Goal: Task Accomplishment & Management: Use online tool/utility

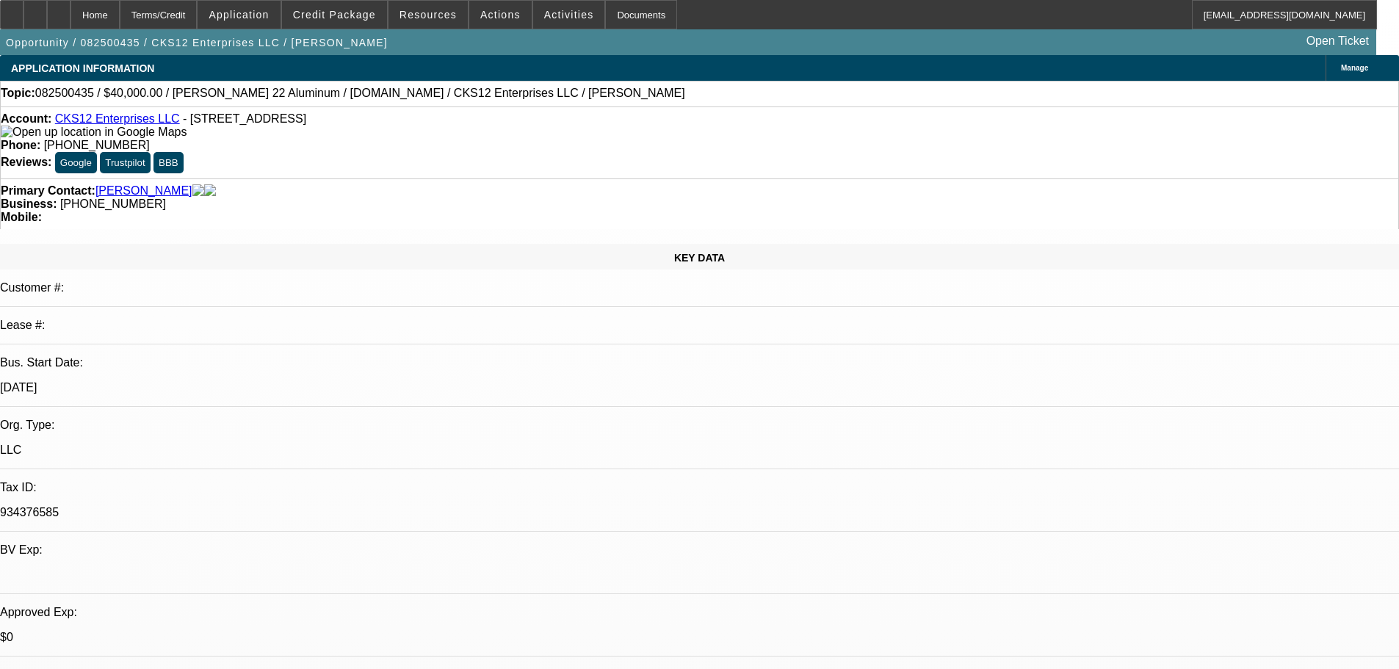
select select "0"
select select "2"
select select "0.1"
select select "4"
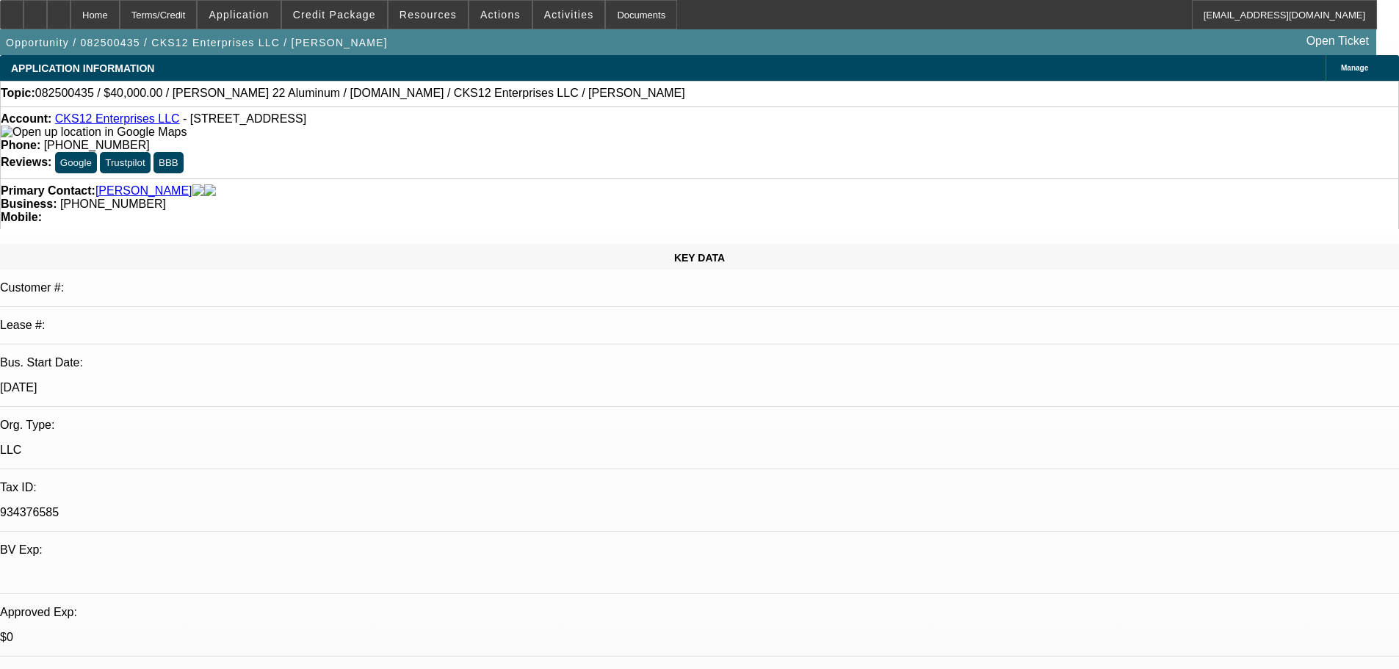
select select "0"
select select "2"
select select "3"
select select "0.1"
select select "4"
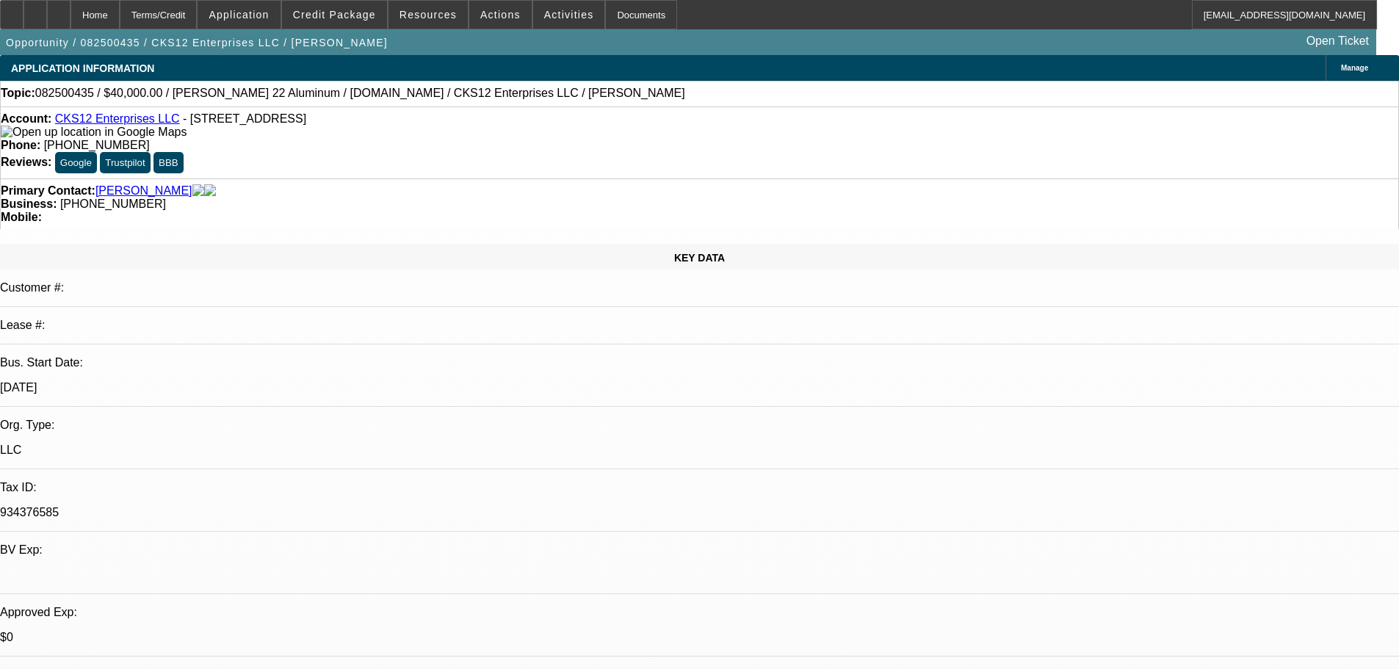
select select "0"
select select "2"
select select "3"
select select "0.1"
select select "4"
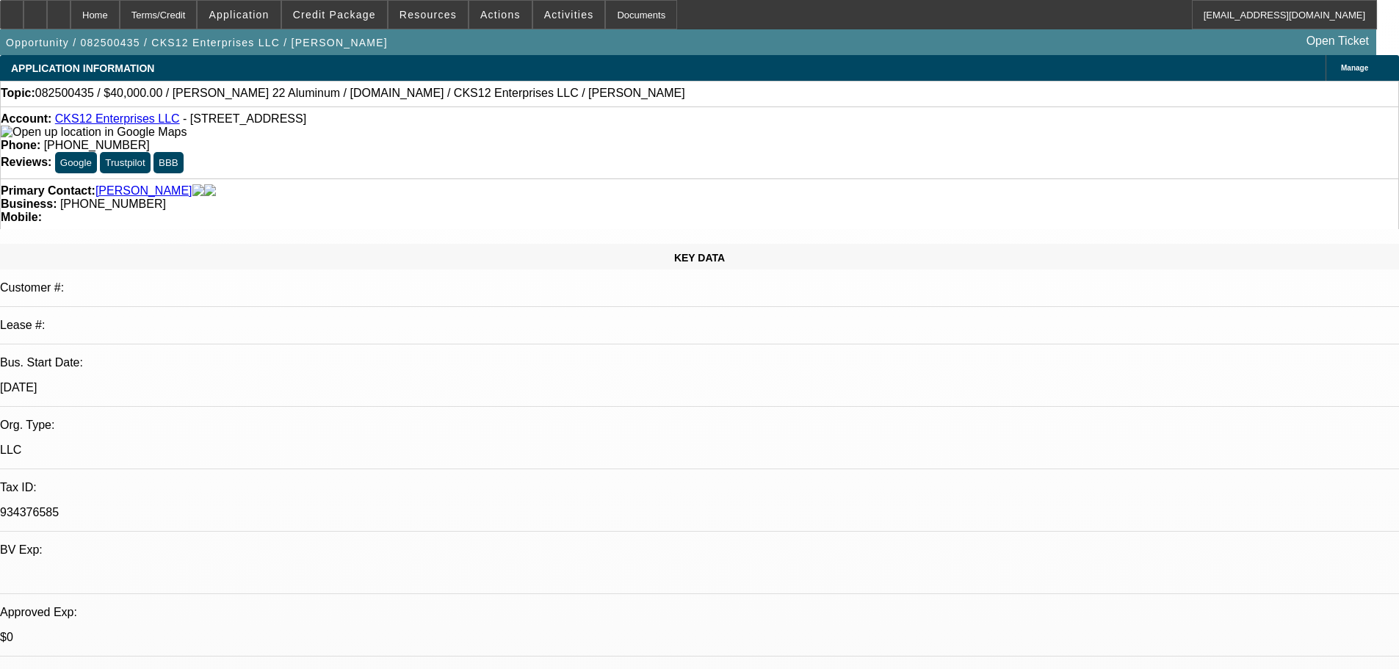
select select "0"
select select "6"
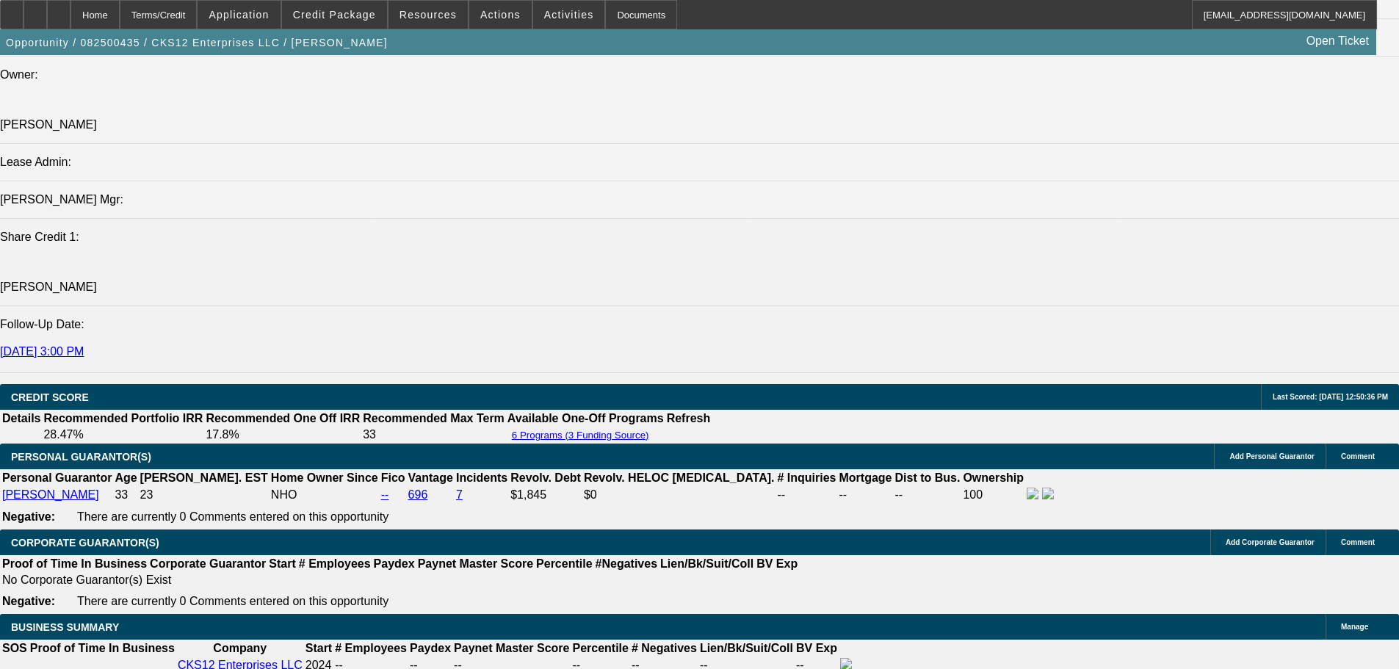
scroll to position [1763, 0]
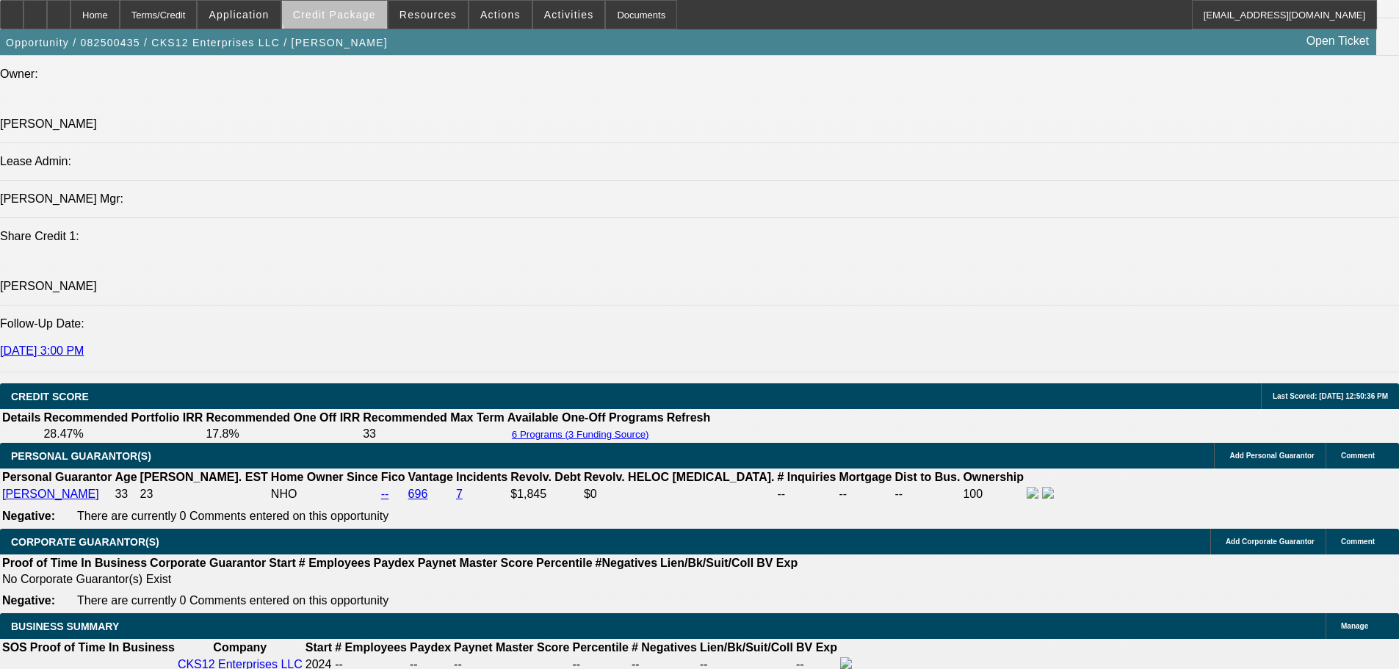
click at [365, 7] on span at bounding box center [334, 14] width 105 height 35
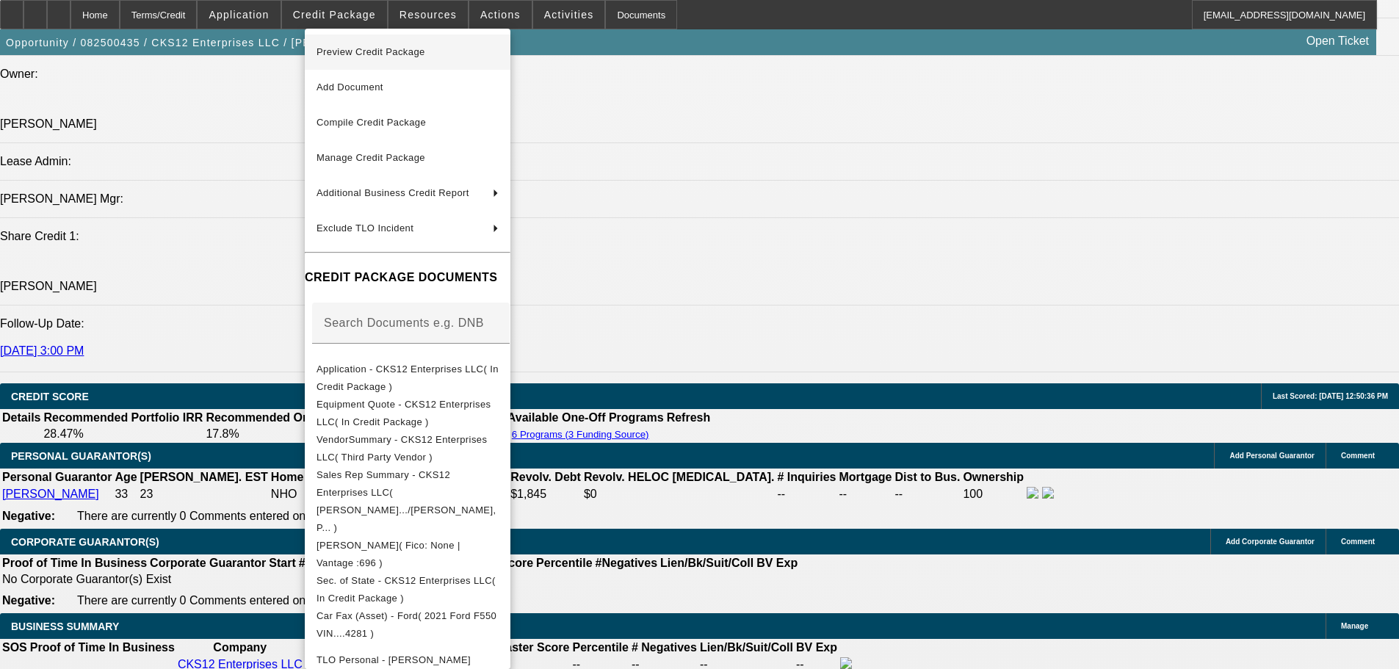
click at [365, 51] on span "Preview Credit Package" at bounding box center [371, 51] width 109 height 11
